Goal: Task Accomplishment & Management: Manage account settings

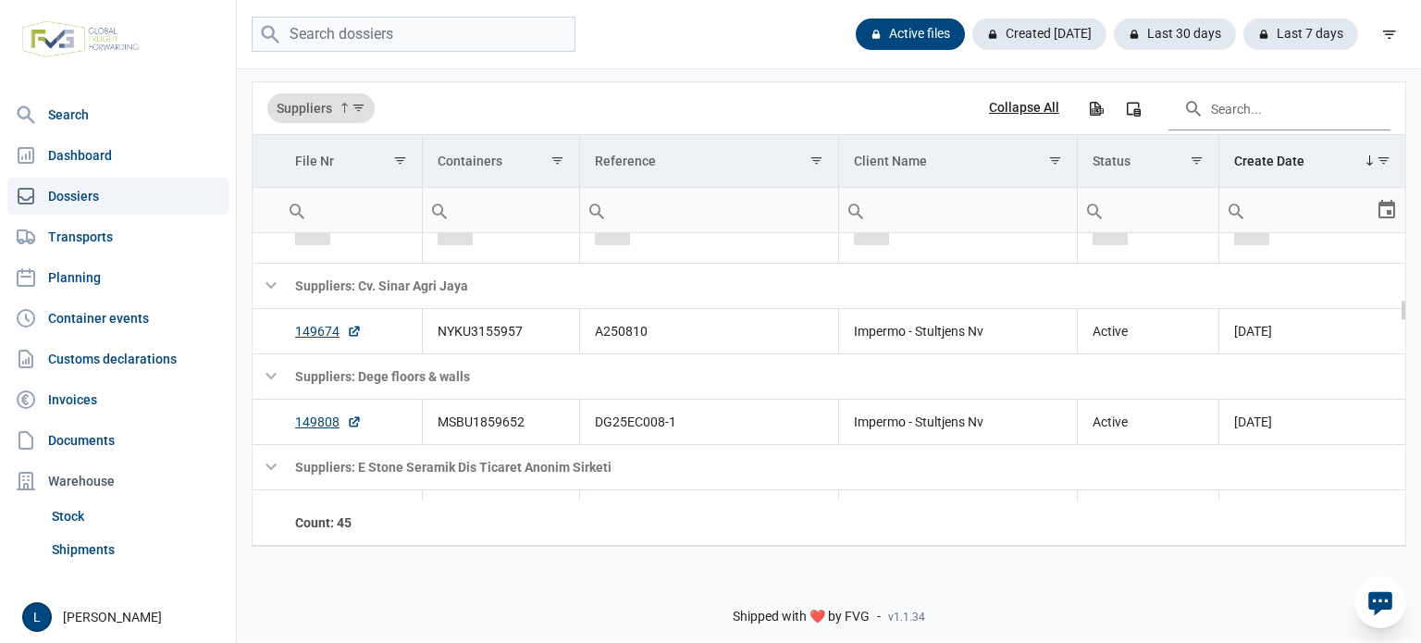
scroll to position [799, 0]
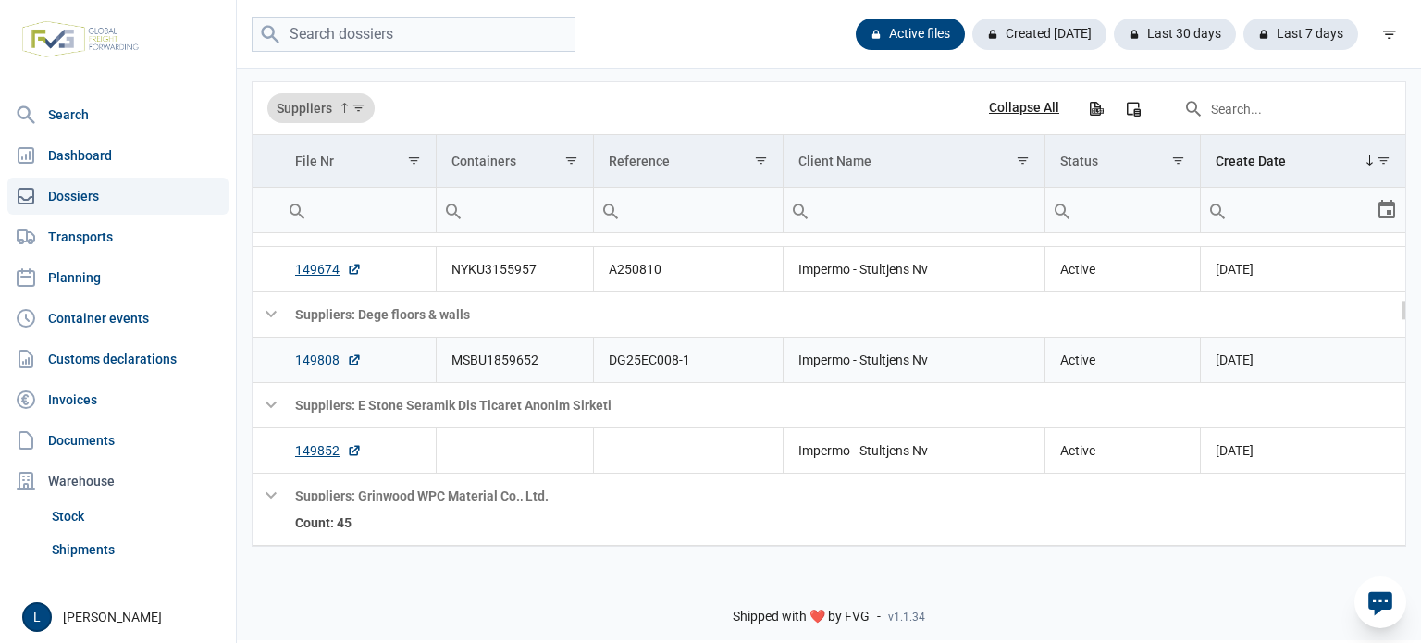
click at [326, 354] on link "149808" at bounding box center [328, 360] width 67 height 19
click at [506, 35] on input "search" at bounding box center [414, 35] width 324 height 36
type input "EASTONE"
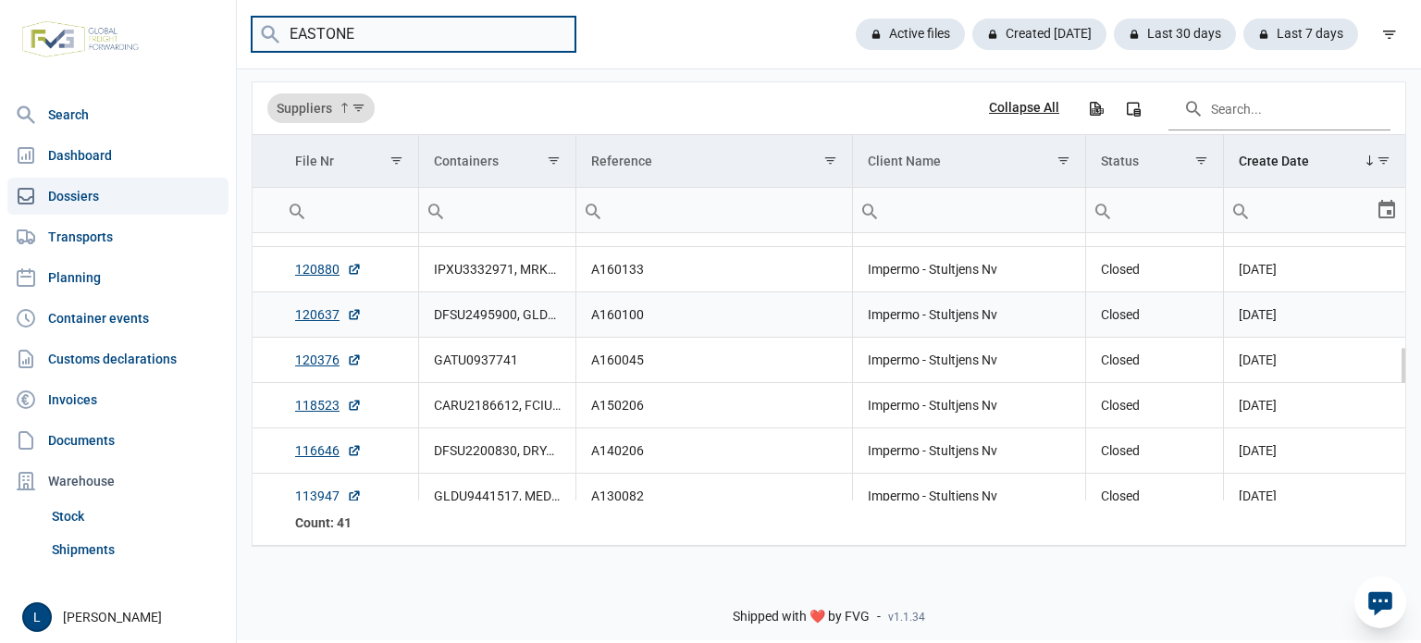
scroll to position [0, 0]
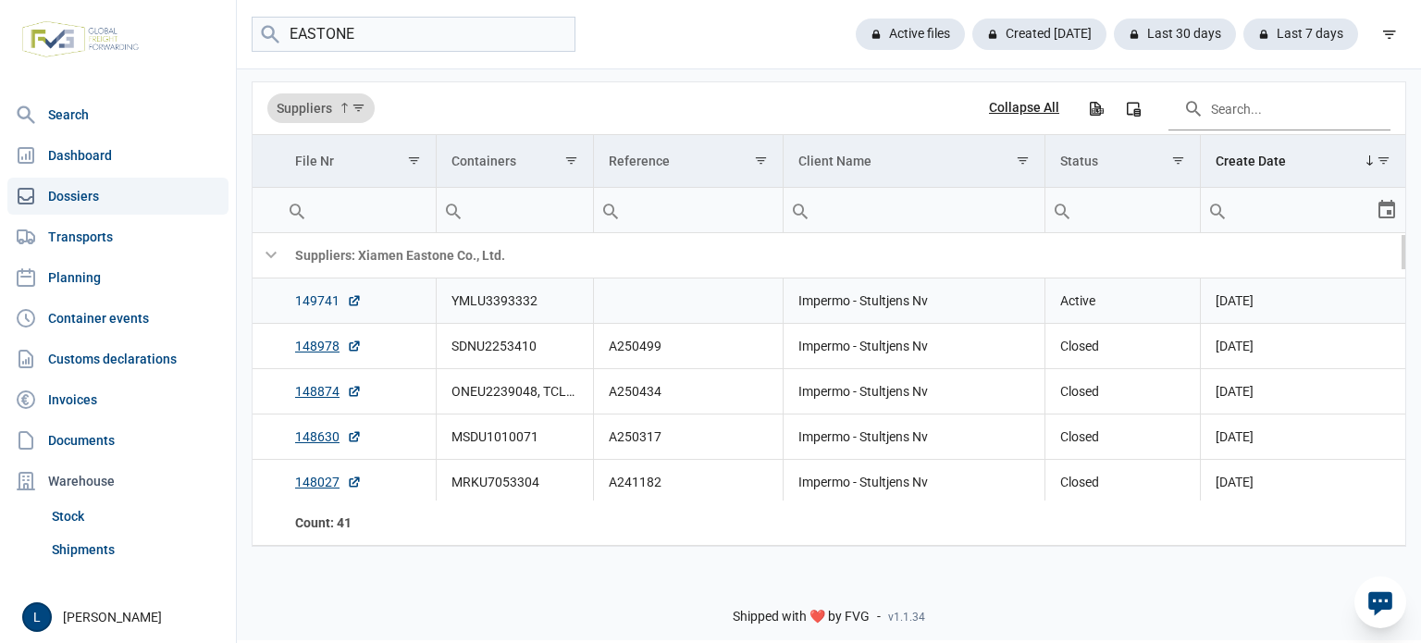
click at [322, 310] on link "149741" at bounding box center [328, 300] width 67 height 19
click at [475, 38] on input "EASTONE" at bounding box center [414, 35] width 324 height 36
click at [473, 39] on input "EASTONE" at bounding box center [414, 35] width 324 height 36
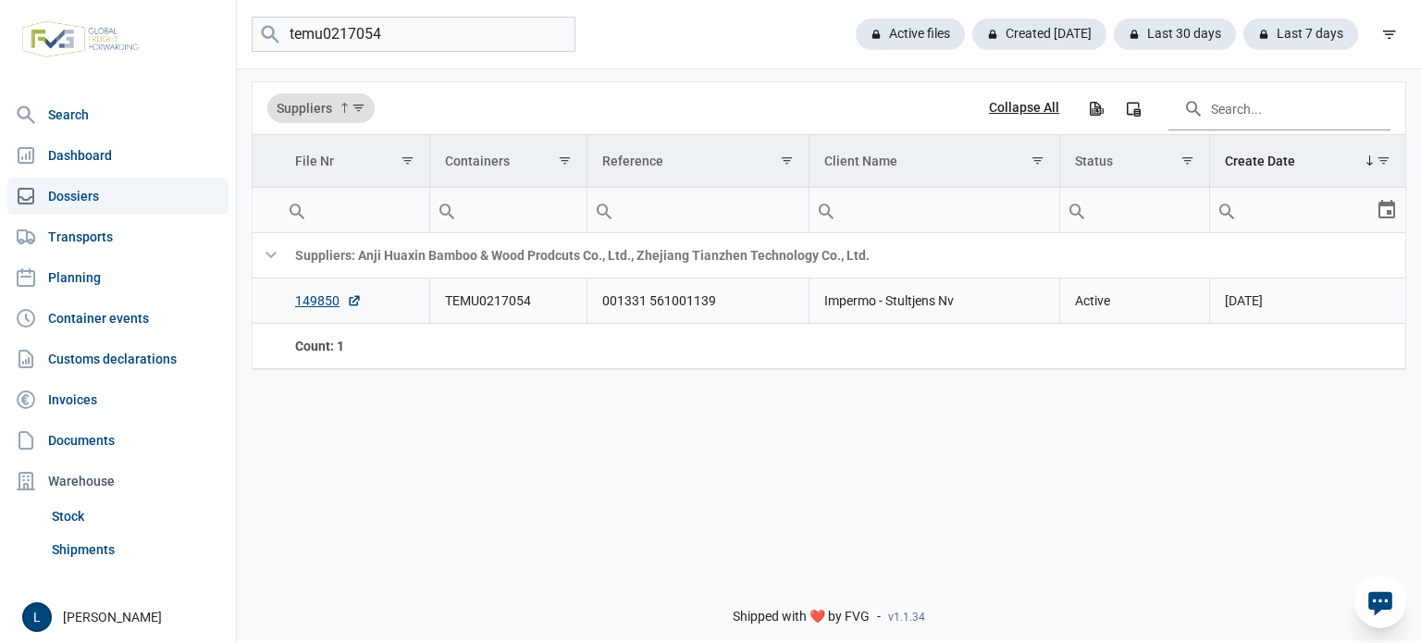
click at [311, 286] on td "149850" at bounding box center [354, 301] width 149 height 45
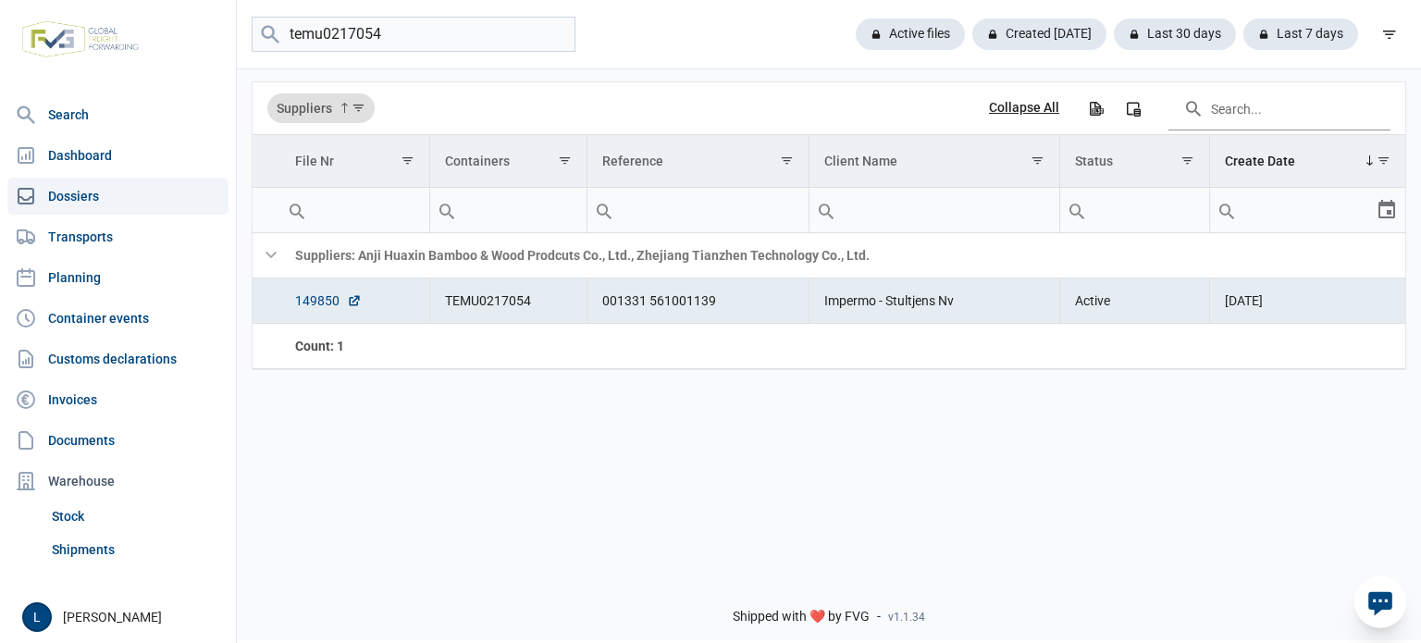
click at [309, 291] on link "149850" at bounding box center [328, 300] width 67 height 19
click at [463, 32] on input "temu0217054" at bounding box center [414, 35] width 324 height 36
type input "cxdu2349414"
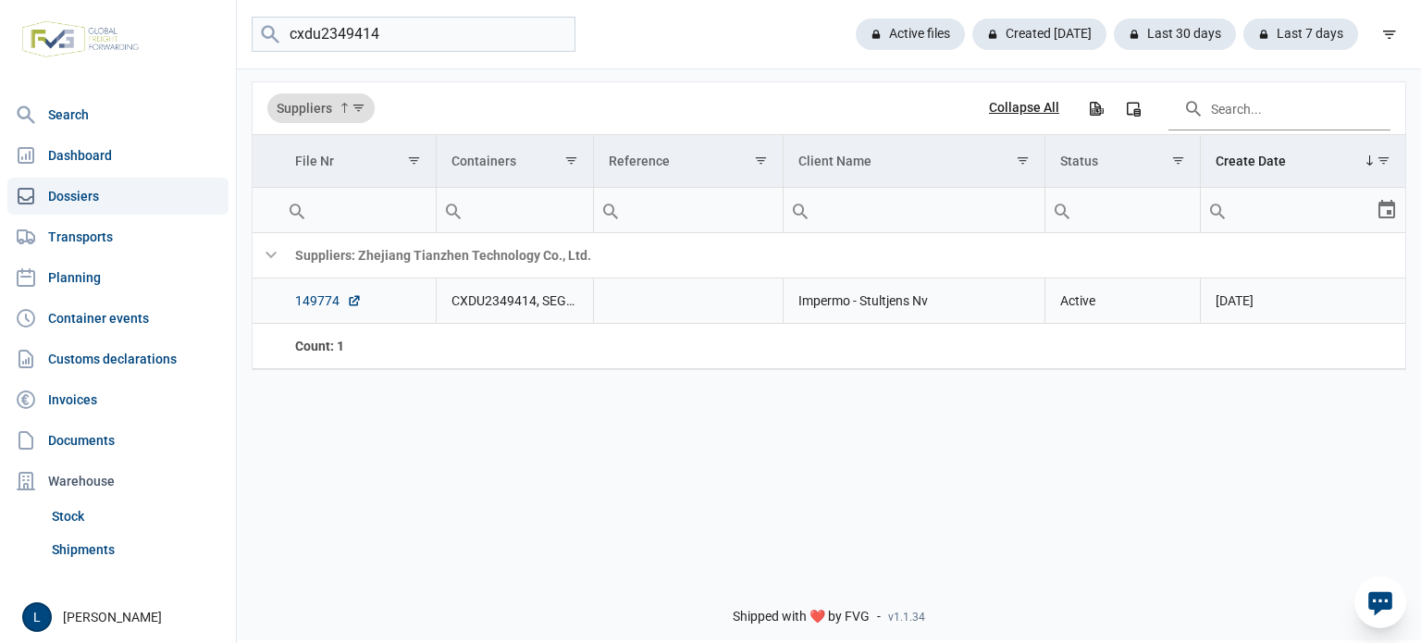
click at [311, 303] on link "149774" at bounding box center [328, 300] width 67 height 19
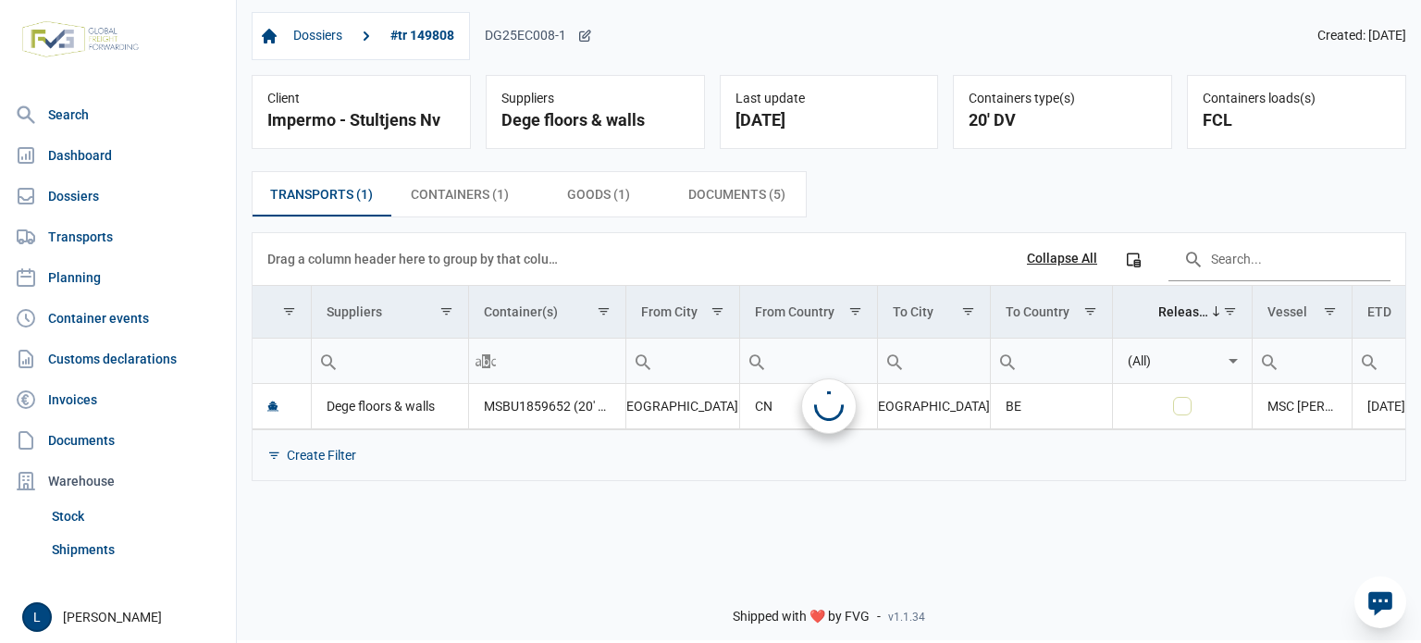
click at [569, 40] on div "DG25EC008-1" at bounding box center [538, 36] width 107 height 17
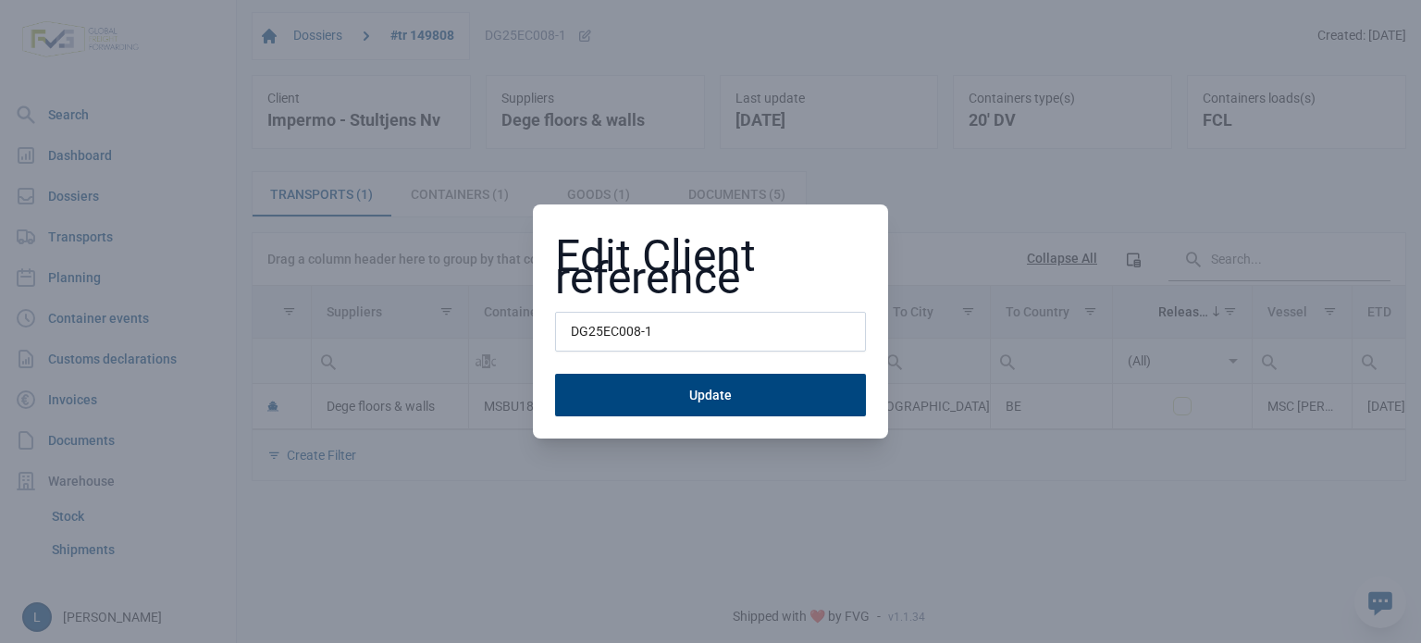
click at [588, 325] on input "DG25EC008-1" at bounding box center [710, 332] width 311 height 41
type input "A250845"
click at [555, 374] on button "Update" at bounding box center [710, 395] width 311 height 43
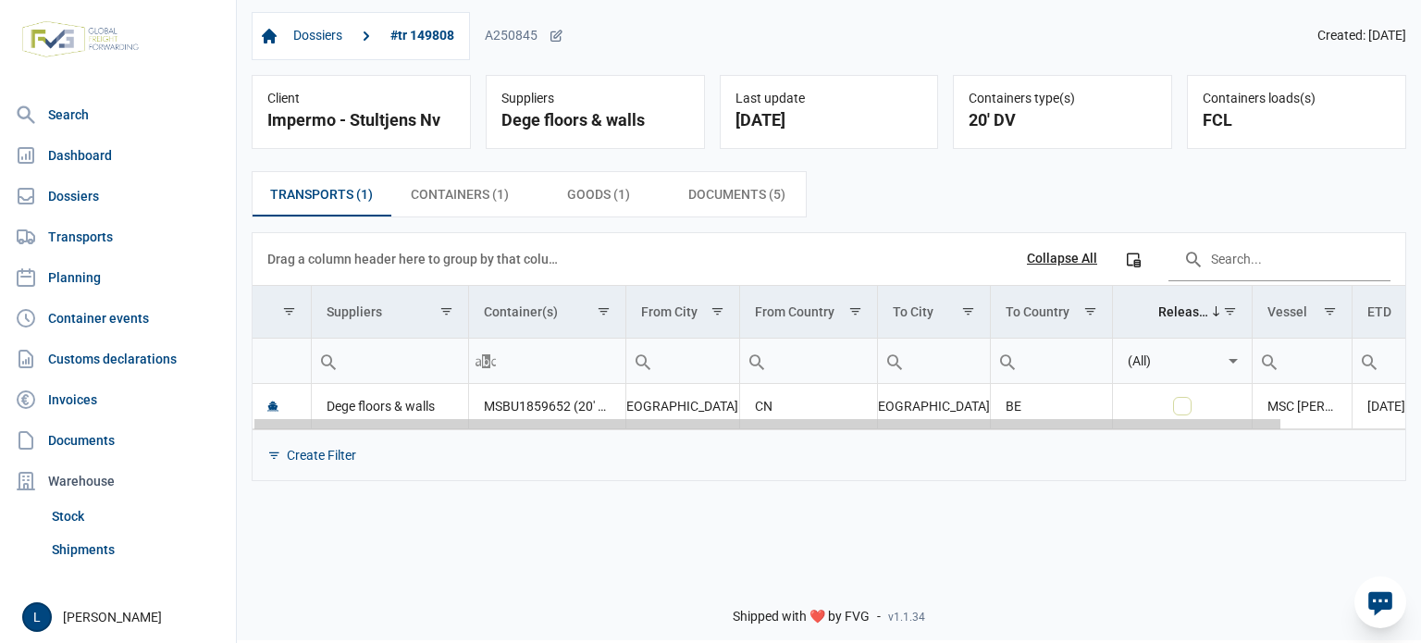
scroll to position [0, 137]
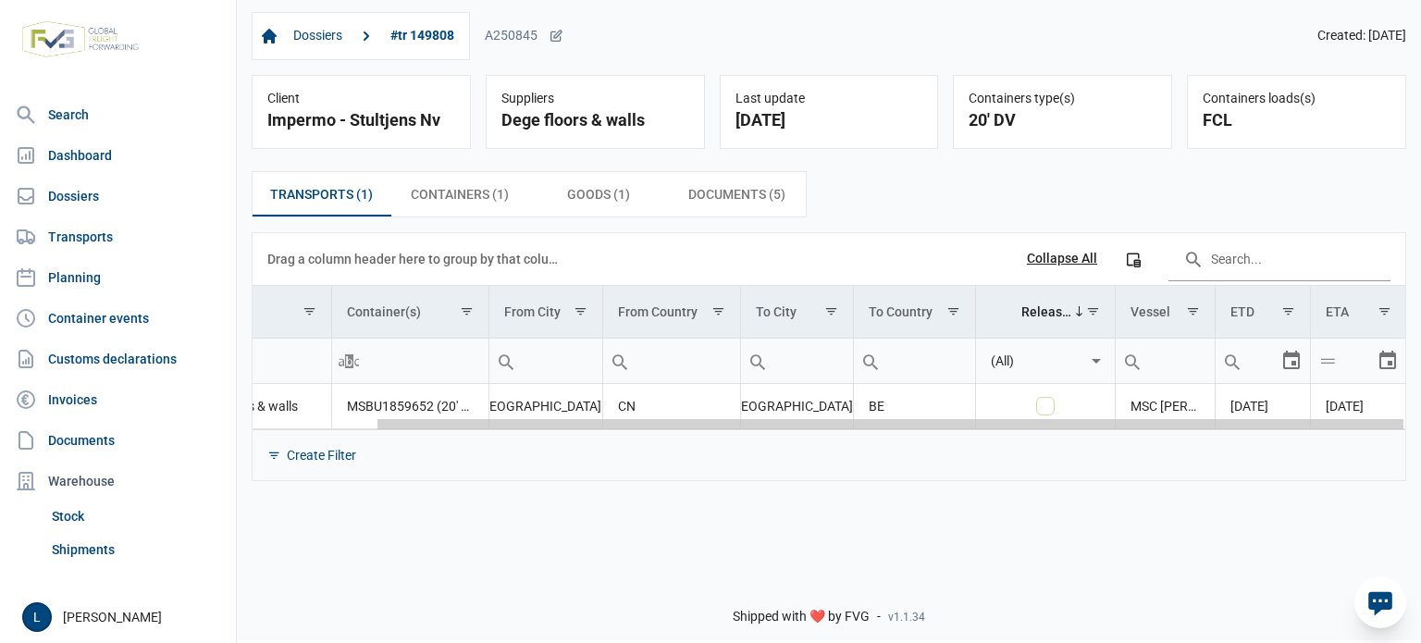
drag, startPoint x: 653, startPoint y: 426, endPoint x: 1294, endPoint y: 383, distance: 641.7
click at [1284, 388] on body "For evaluation purposes only. Redistribution prohibited. Please register an exi…" at bounding box center [710, 289] width 1421 height 643
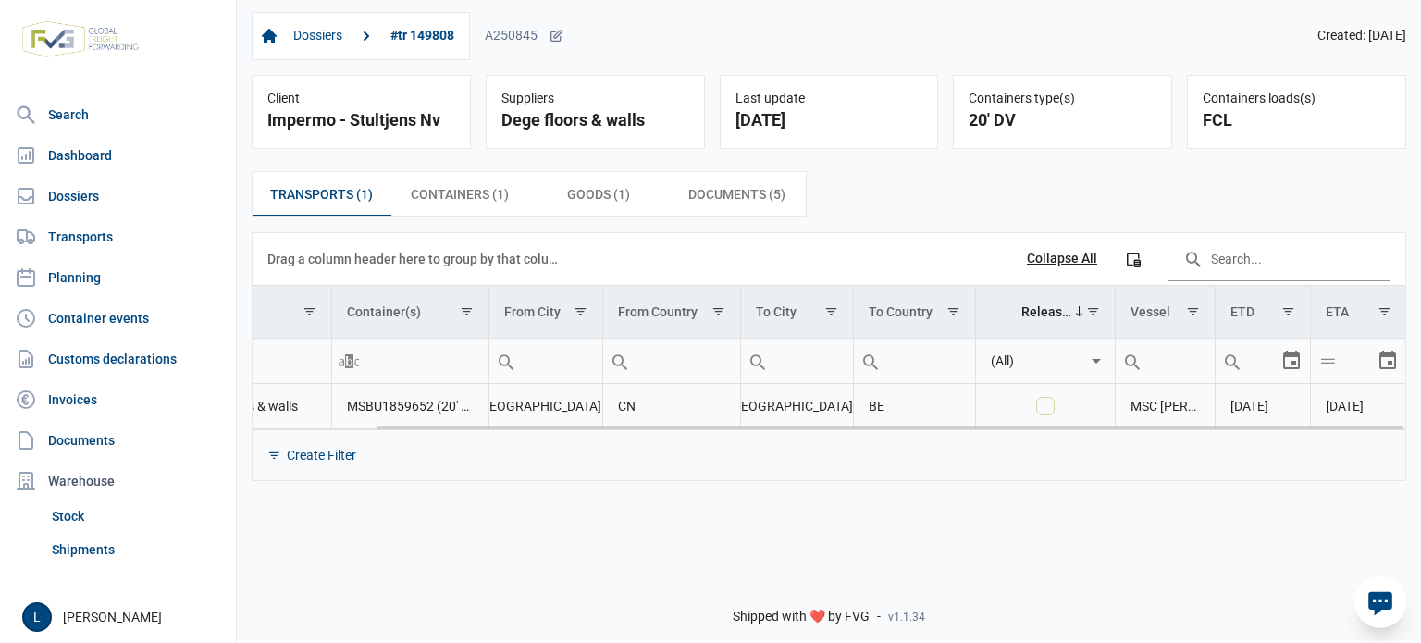
click at [398, 403] on td "MSBU1859652 (20' DV)" at bounding box center [409, 406] width 157 height 45
click at [397, 403] on td "MSBU1859652 (20' DV)" at bounding box center [409, 406] width 157 height 45
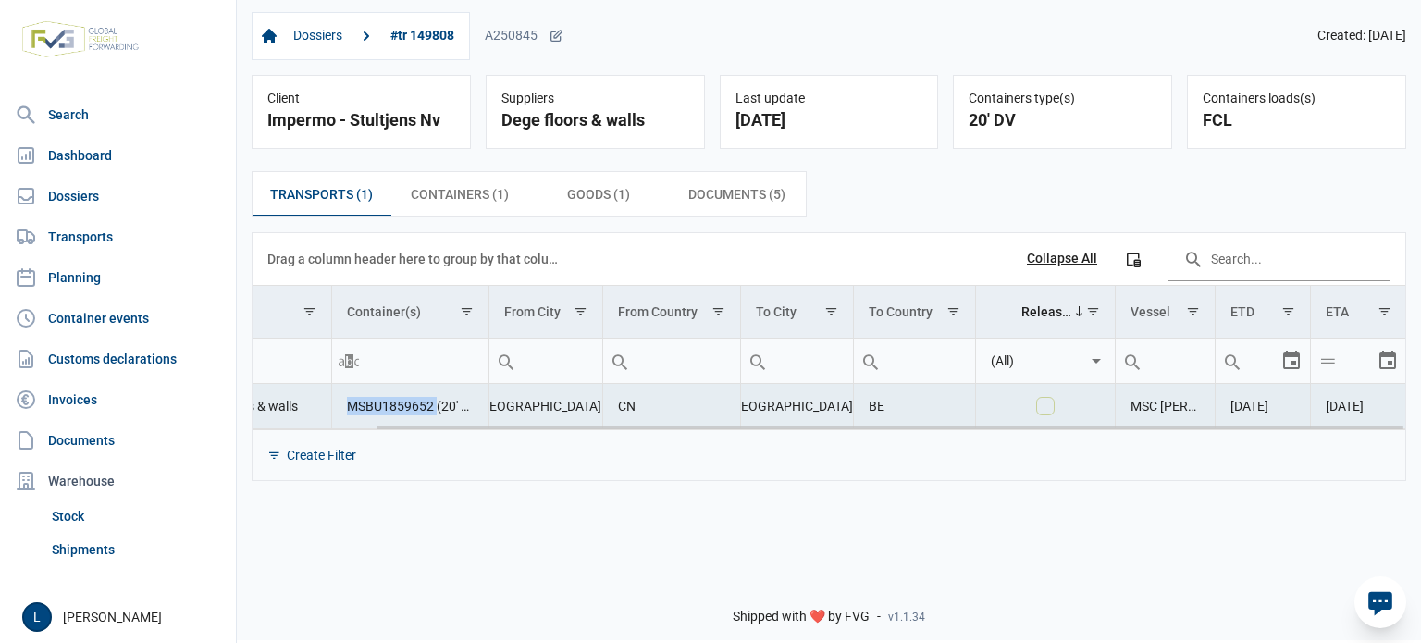
copy td "MSBU1859652"
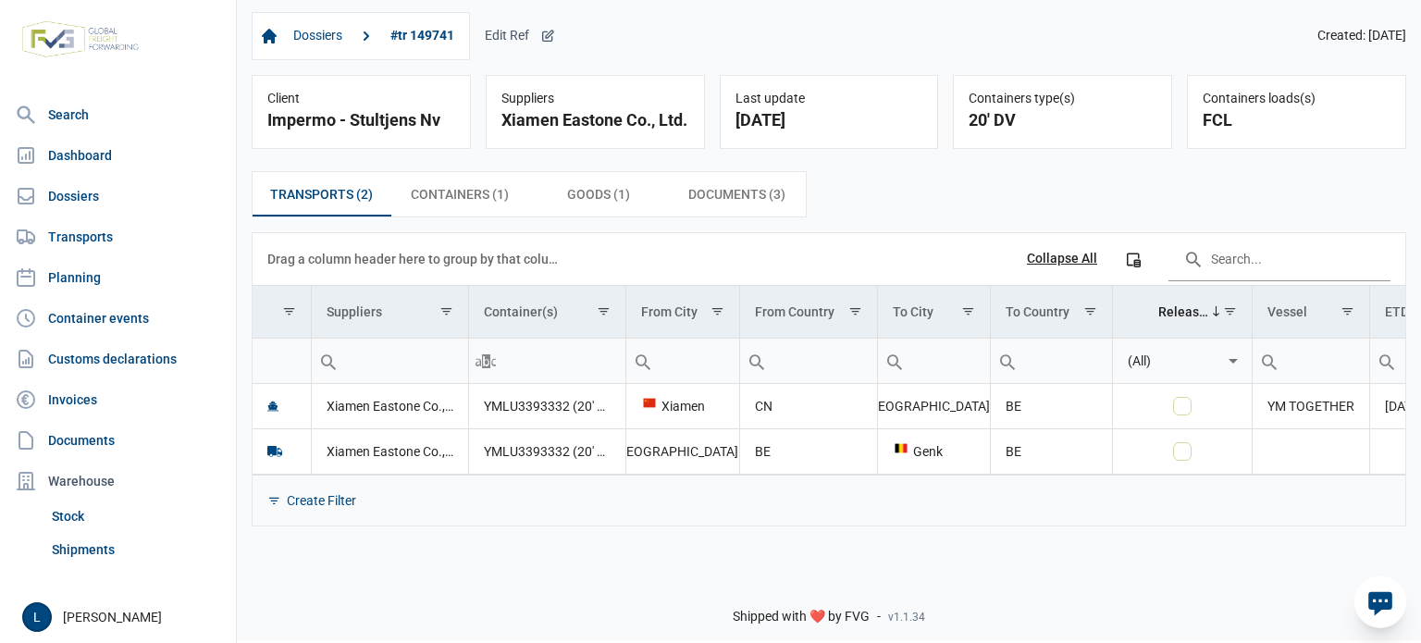
click at [551, 40] on icon at bounding box center [547, 36] width 15 height 15
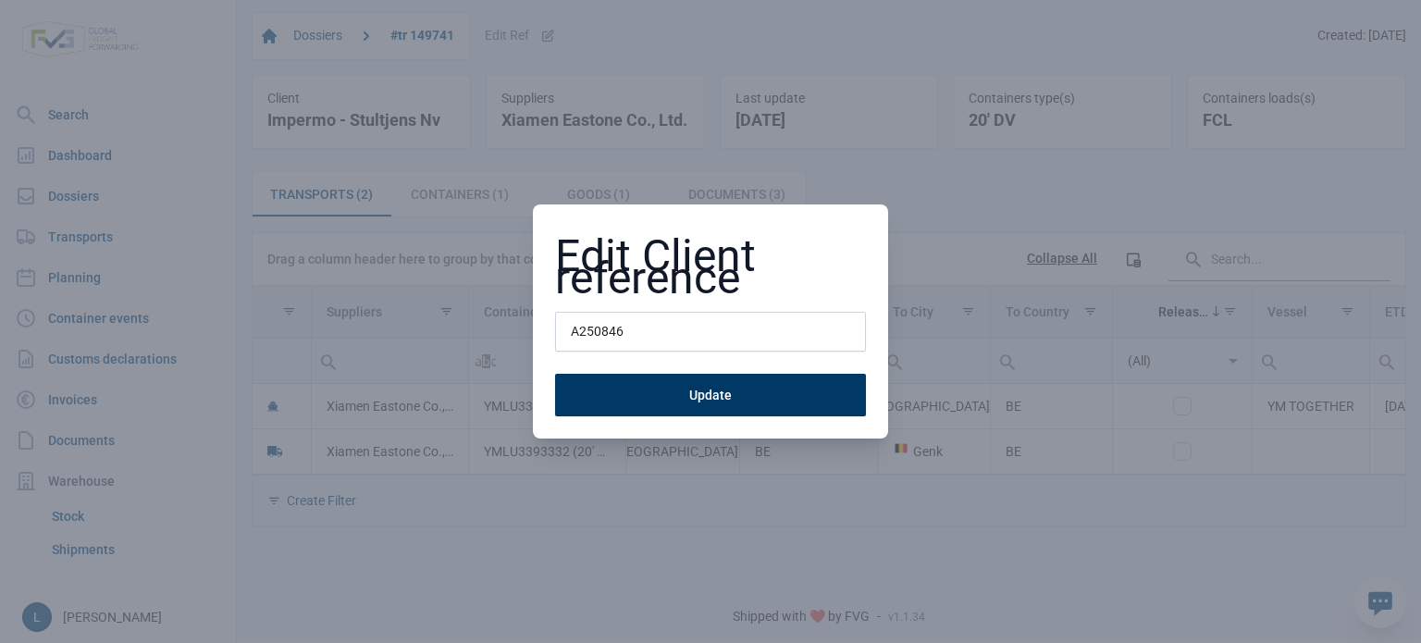
type input "A250846"
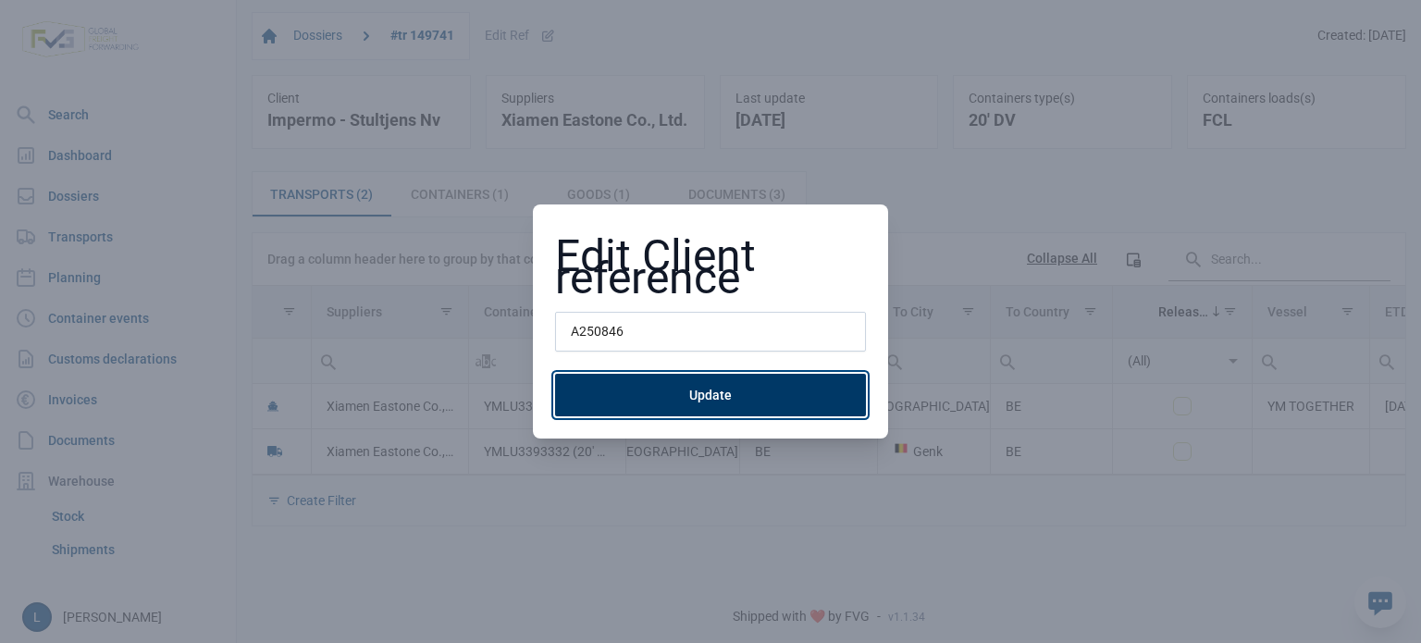
click at [661, 396] on button "Update" at bounding box center [710, 395] width 311 height 43
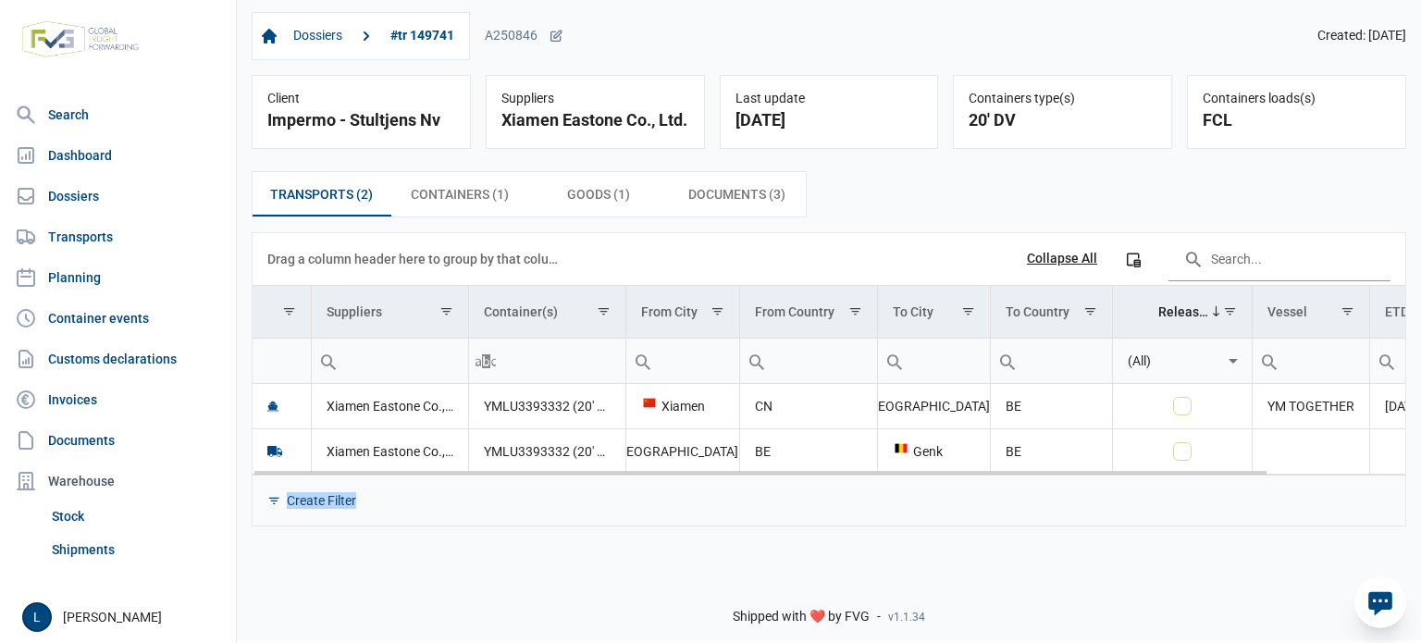
drag, startPoint x: 715, startPoint y: 475, endPoint x: 1036, endPoint y: 478, distance: 321.1
click at [1040, 478] on div "Create Filter" at bounding box center [829, 500] width 1153 height 51
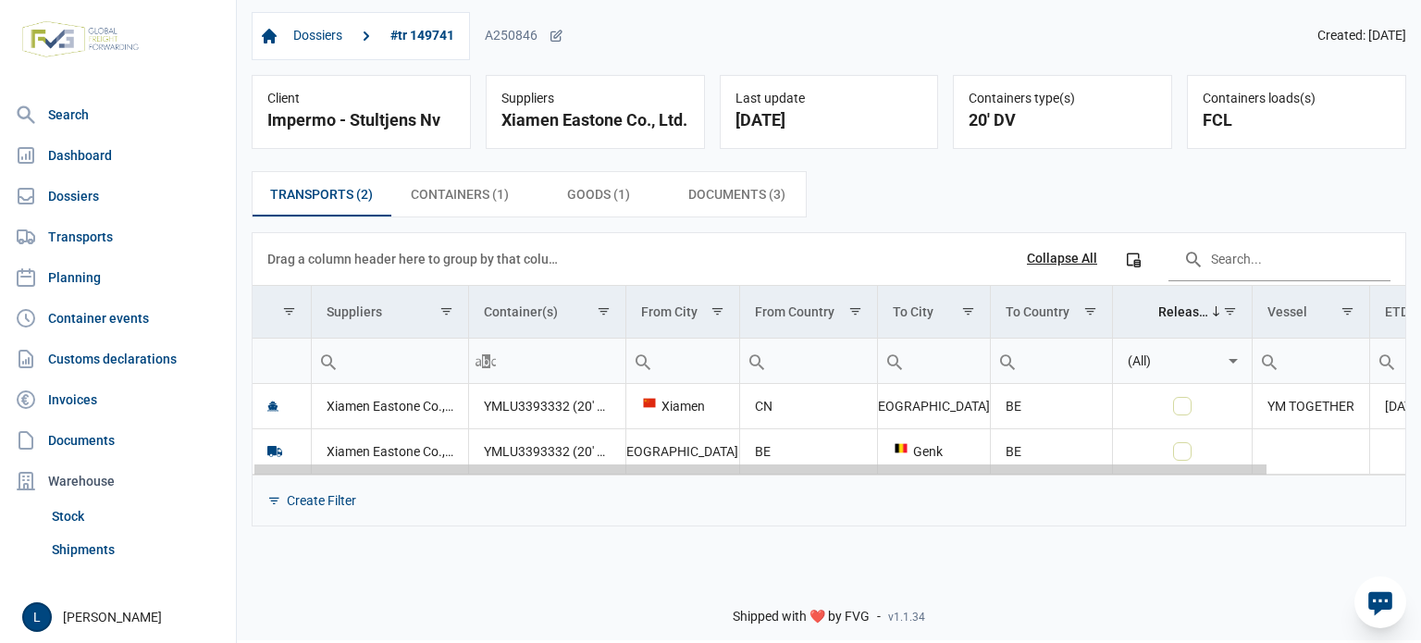
scroll to position [0, 155]
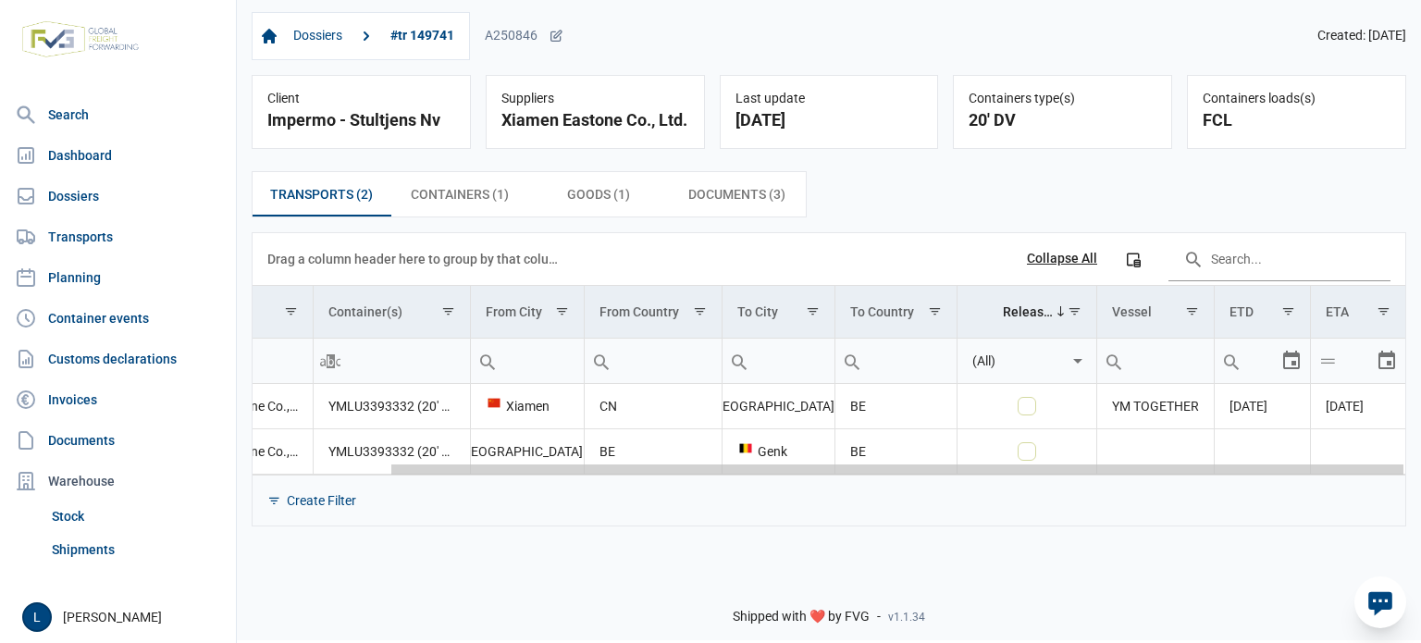
drag, startPoint x: 981, startPoint y: 472, endPoint x: 1420, endPoint y: 455, distance: 439.8
click at [1420, 456] on body "For evaluation purposes only. Redistribution prohibited. Please register an exi…" at bounding box center [710, 289] width 1421 height 643
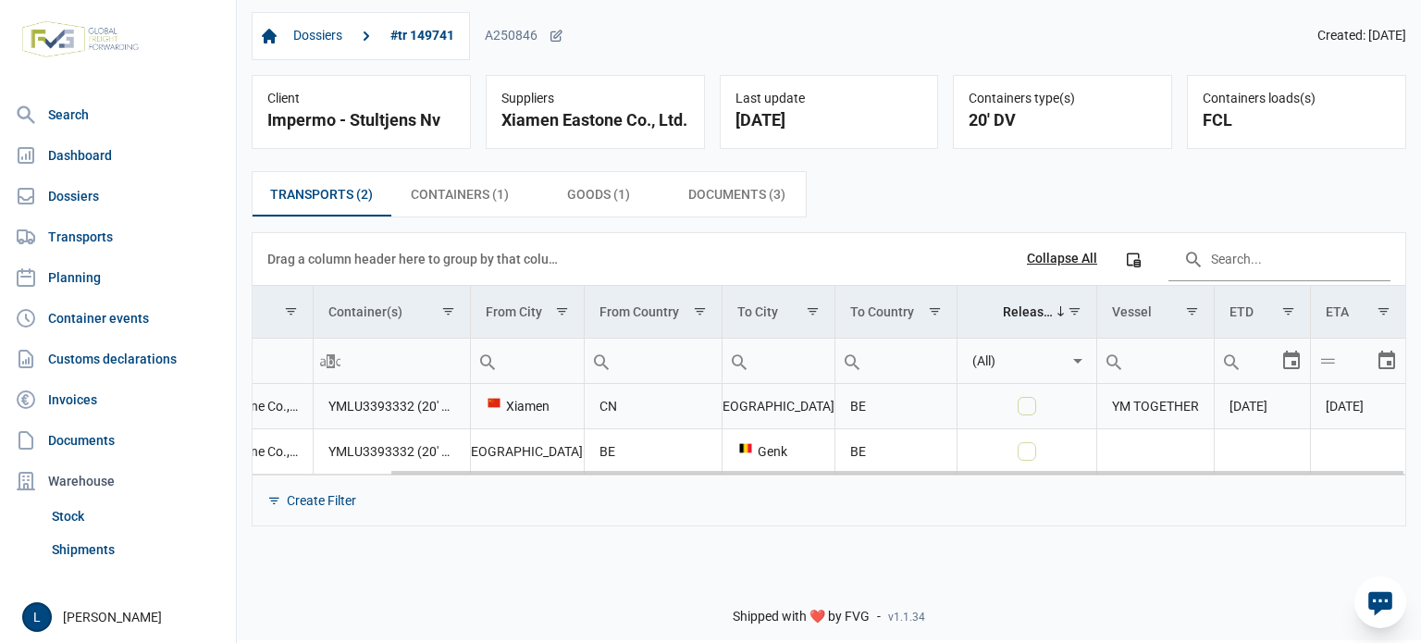
click at [353, 404] on td "YMLU3393332 (20' DV)" at bounding box center [391, 406] width 157 height 45
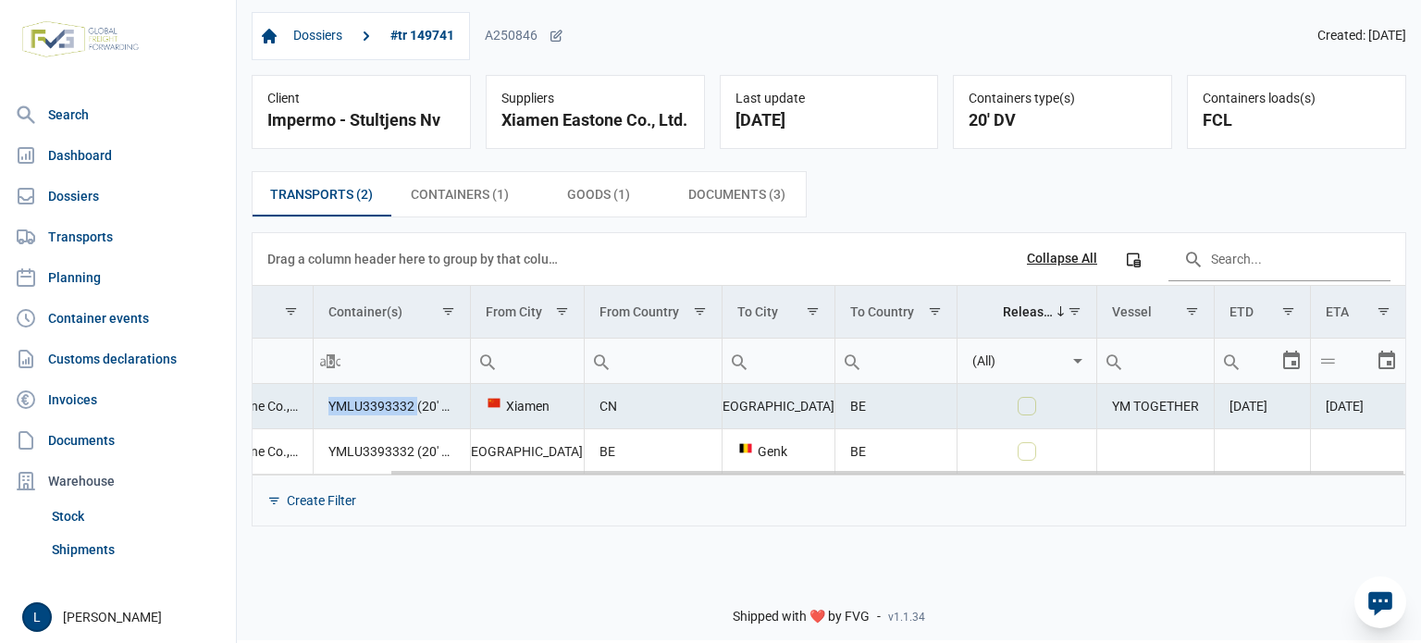
click at [353, 404] on td "YMLU3393332 (20' DV)" at bounding box center [391, 406] width 157 height 45
copy td "YMLU3393332"
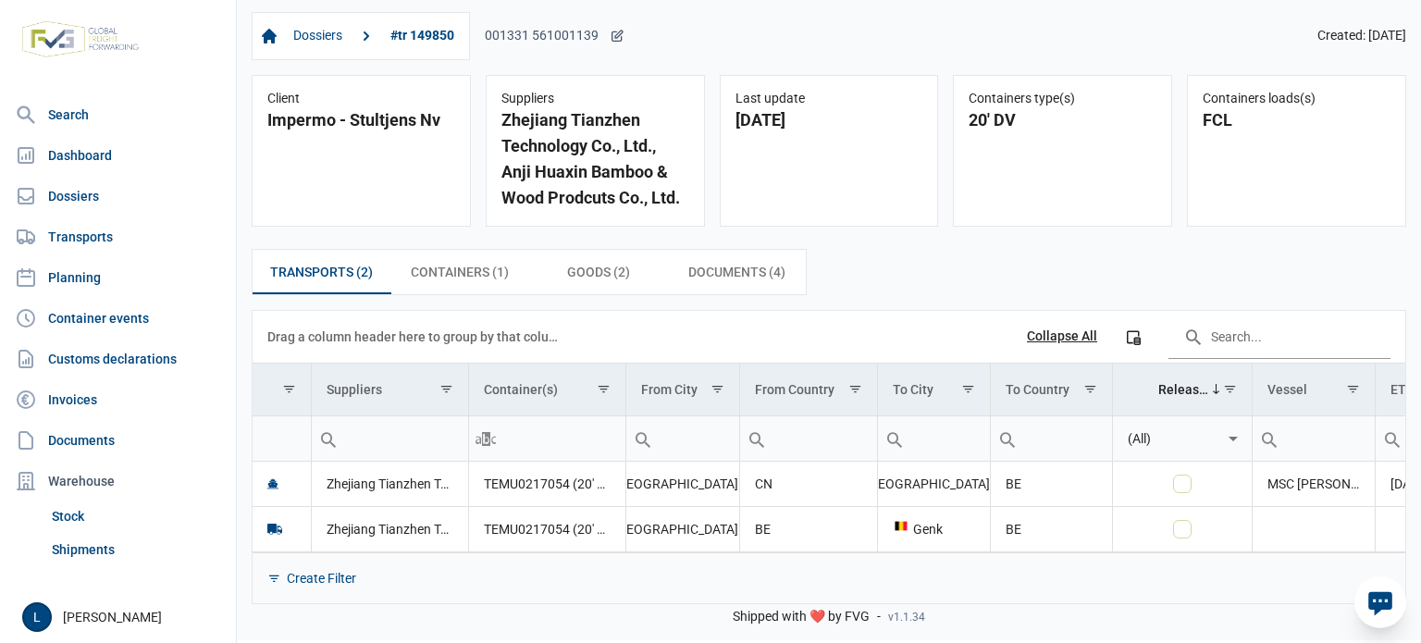
click at [618, 43] on icon at bounding box center [617, 36] width 15 height 15
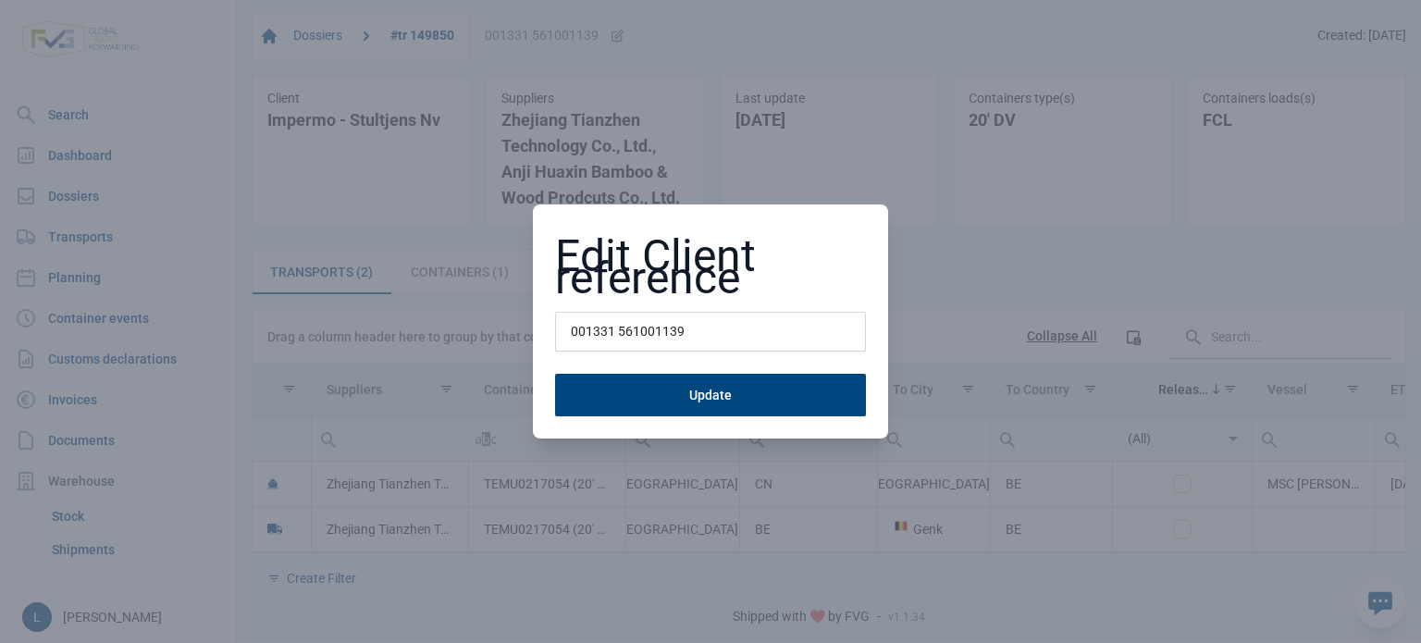
click at [570, 325] on input "001331 561001139" at bounding box center [710, 332] width 311 height 41
type input "a"
type input "A250847"
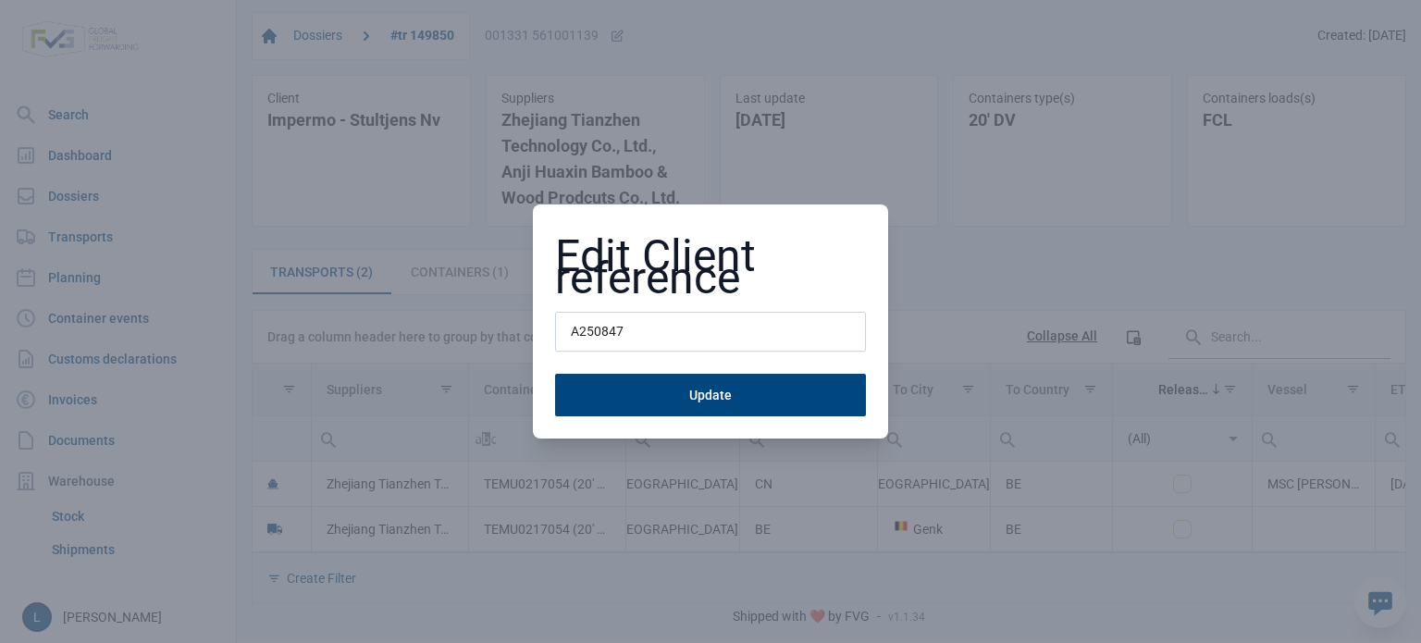
click at [555, 374] on button "Update" at bounding box center [710, 395] width 311 height 43
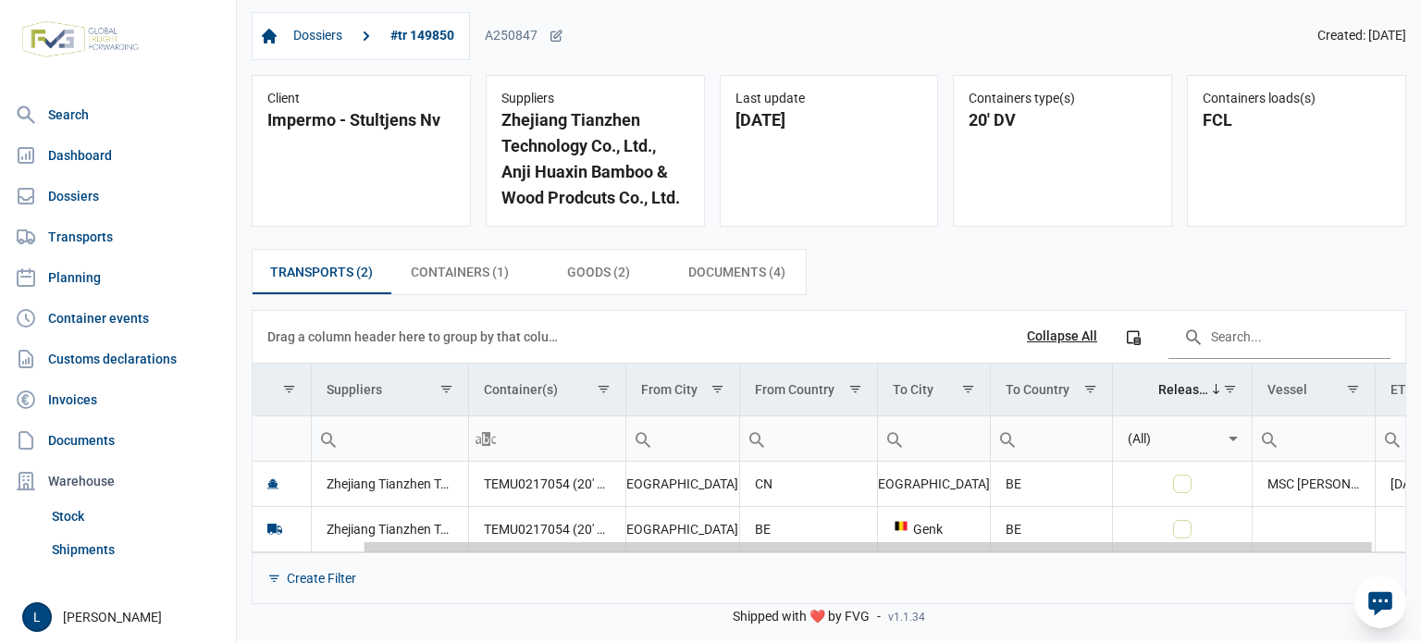
scroll to position [0, 160]
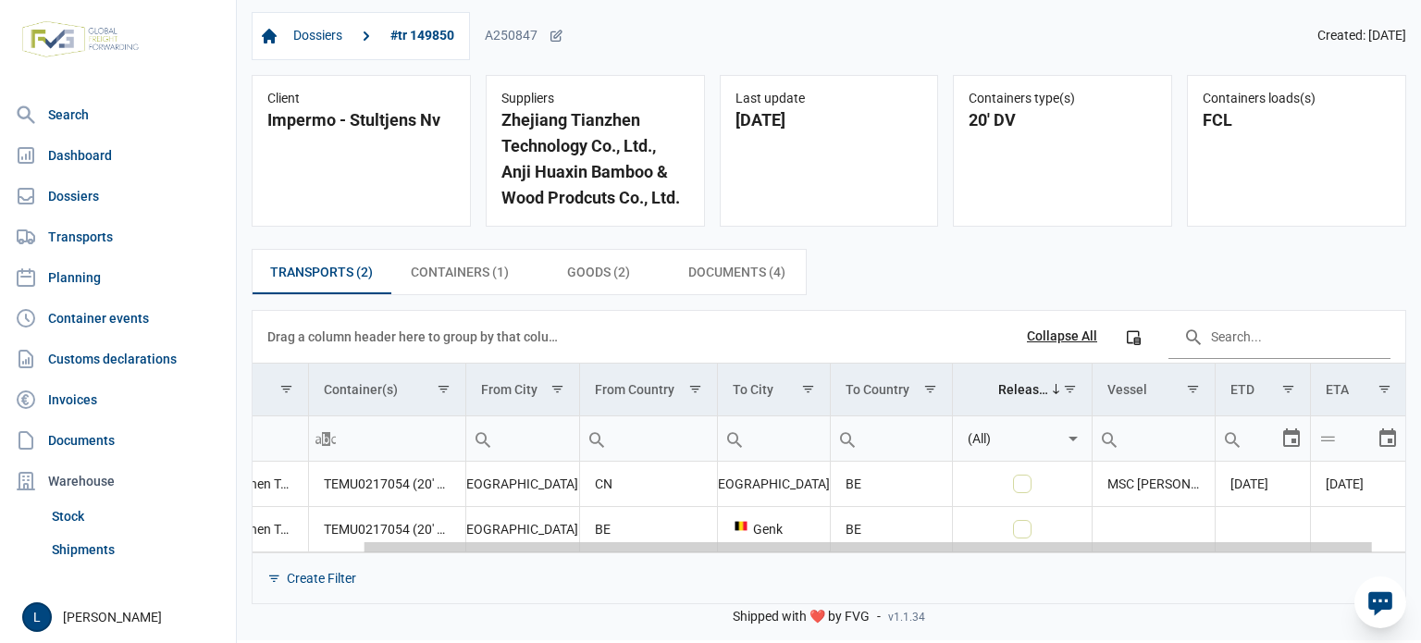
drag, startPoint x: 636, startPoint y: 551, endPoint x: 1029, endPoint y: 562, distance: 393.4
click at [1029, 562] on body "For evaluation purposes only. Redistribution prohibited. Please register an exi…" at bounding box center [710, 289] width 1421 height 643
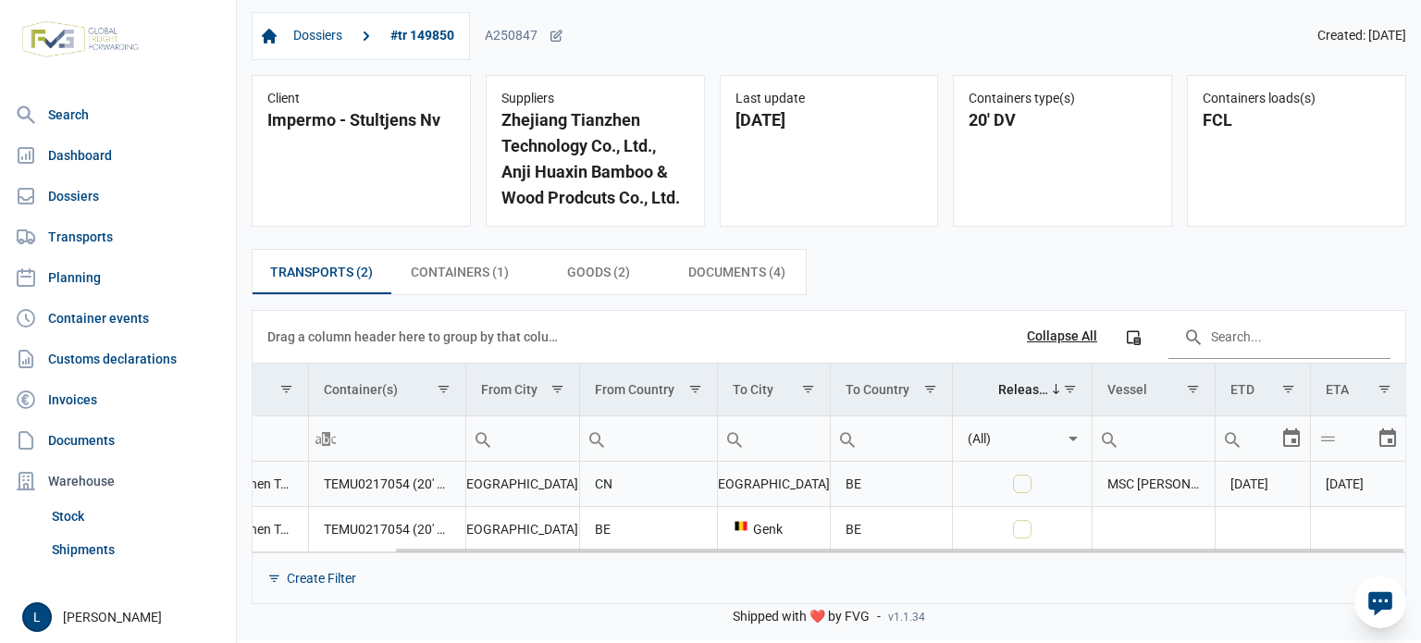
click at [366, 480] on td "TEMU0217054 (20' DV)" at bounding box center [386, 484] width 157 height 45
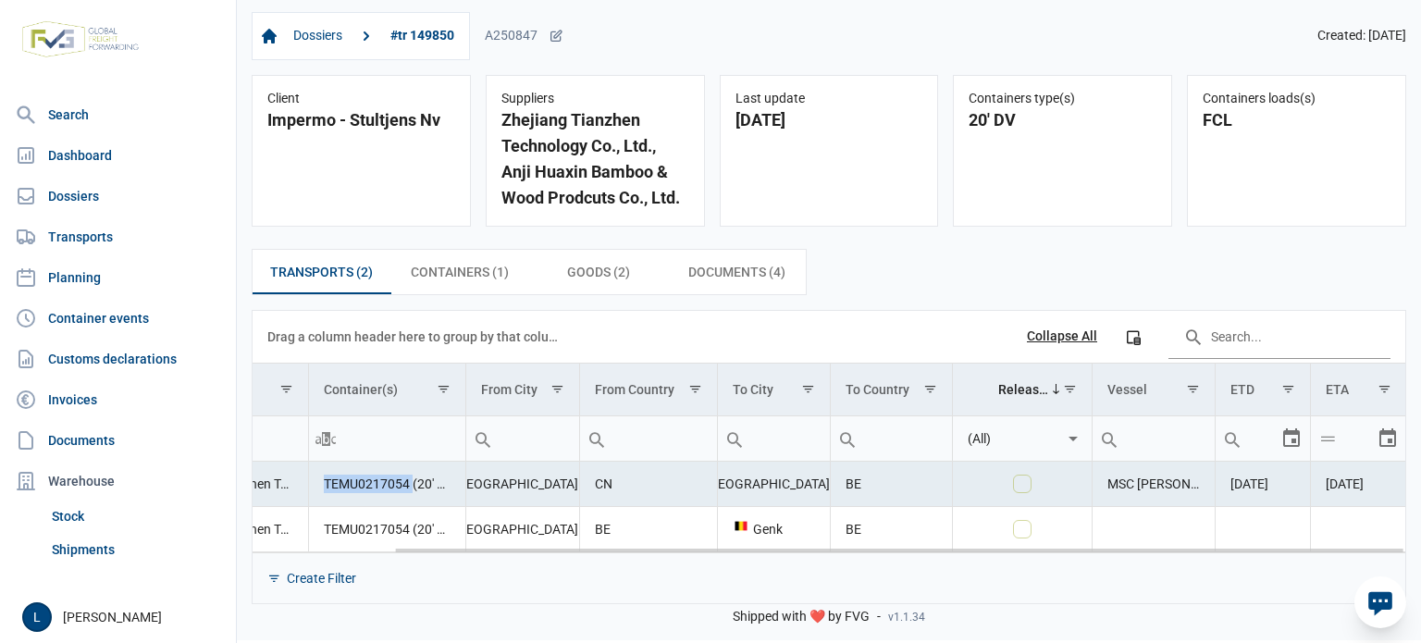
click at [366, 480] on td "TEMU0217054 (20' DV)" at bounding box center [386, 484] width 157 height 45
copy td "TEMU0217054"
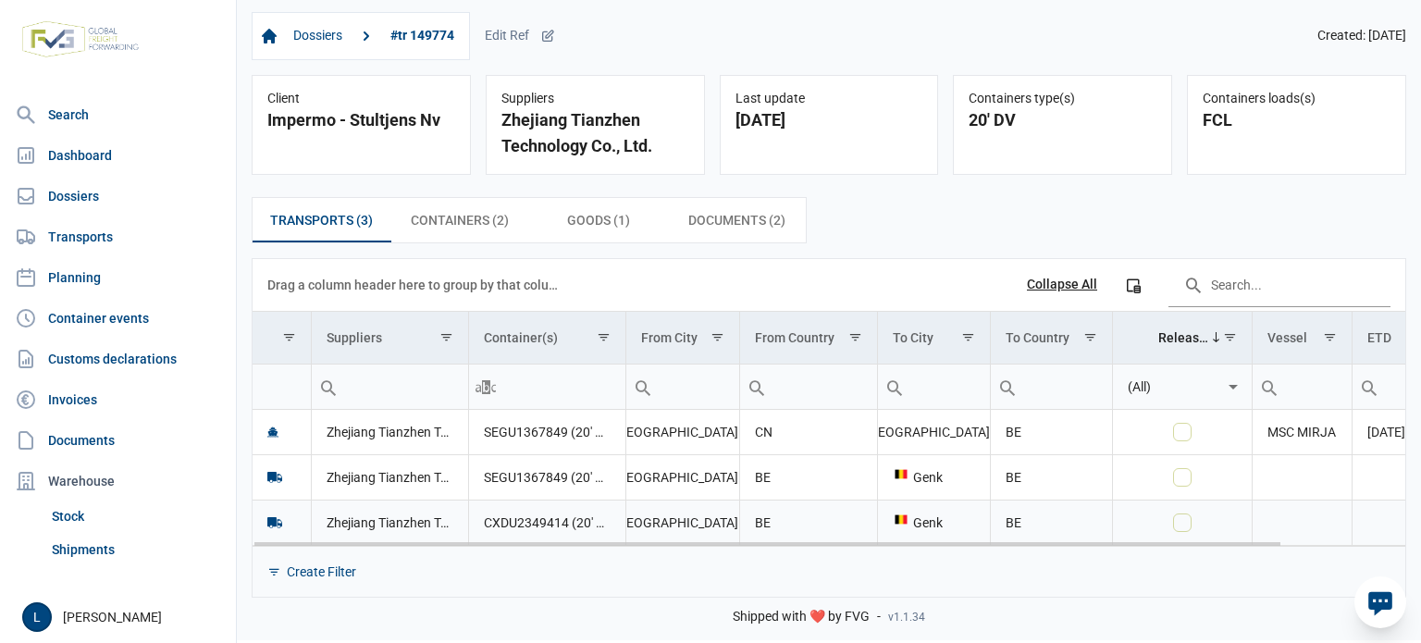
click at [644, 539] on td "[GEOGRAPHIC_DATA]" at bounding box center [683, 522] width 114 height 45
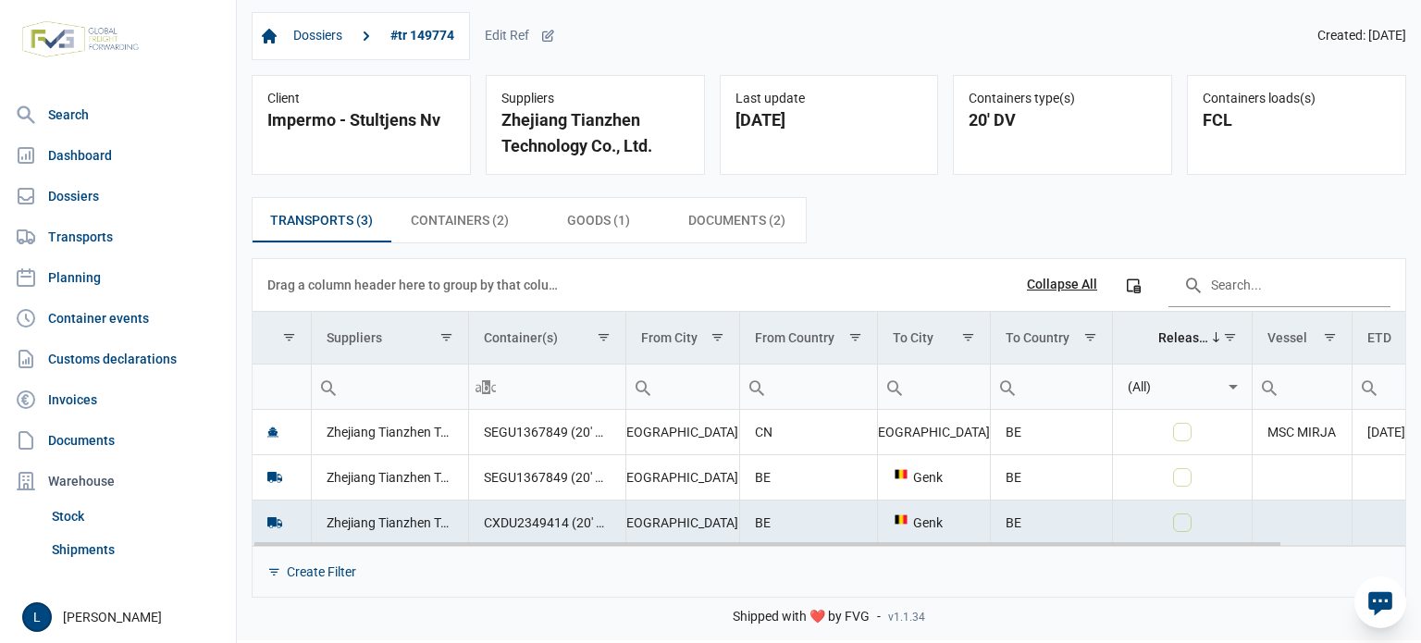
drag, startPoint x: 644, startPoint y: 539, endPoint x: 841, endPoint y: 539, distance: 197.1
click at [910, 539] on body "For evaluation purposes only. Redistribution prohibited. Please register an exi…" at bounding box center [710, 289] width 1421 height 643
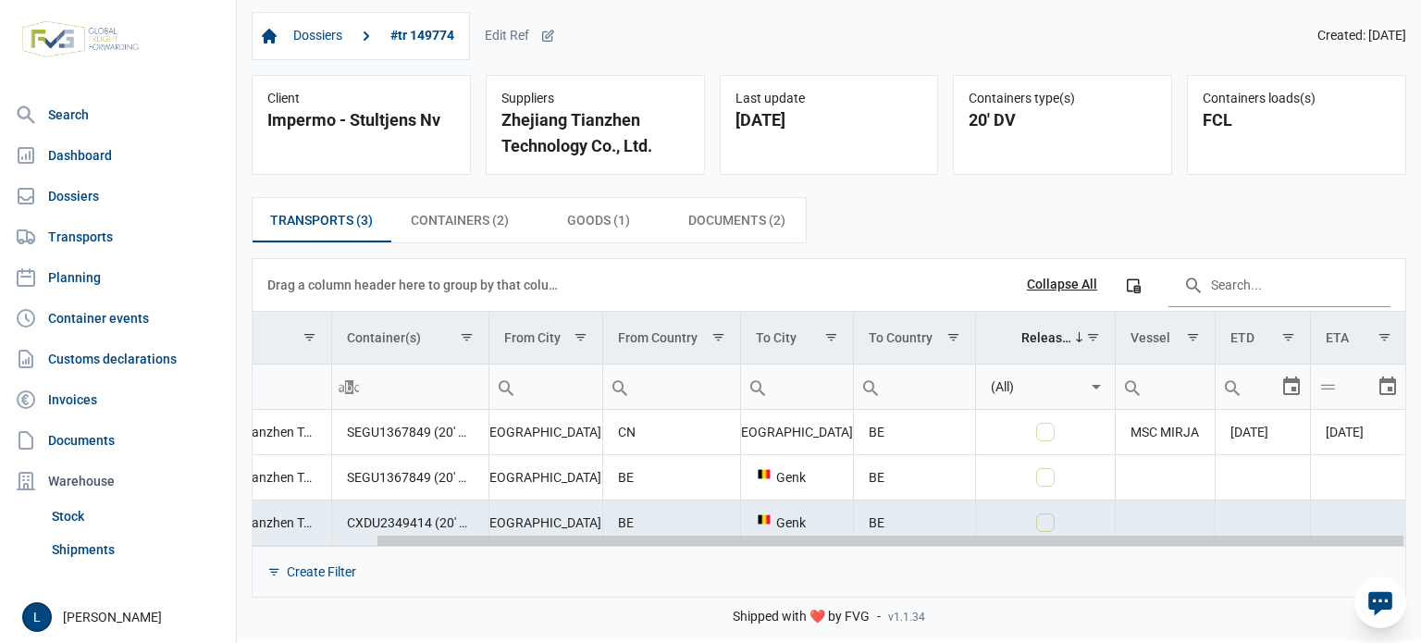
drag, startPoint x: 836, startPoint y: 539, endPoint x: 1420, endPoint y: 532, distance: 584.8
click at [1420, 532] on body "For evaluation purposes only. Redistribution prohibited. Please register an exi…" at bounding box center [710, 289] width 1421 height 643
